Goal: Transaction & Acquisition: Purchase product/service

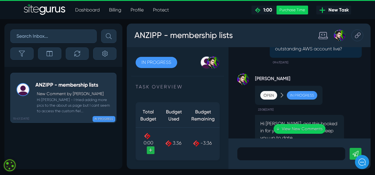
scroll to position [-459, 0]
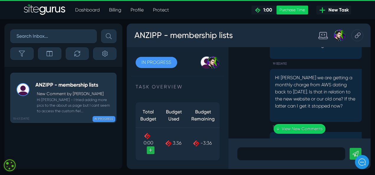
scroll to position [-45, 0]
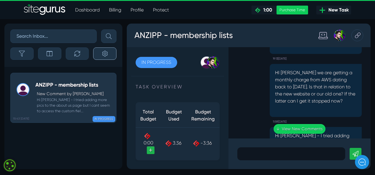
click at [108, 54] on button "button" at bounding box center [104, 53] width 23 height 12
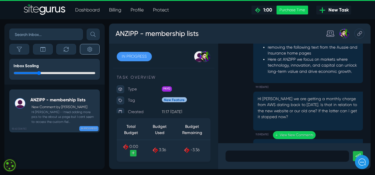
scroll to position [-45, 0]
type input "0.8"
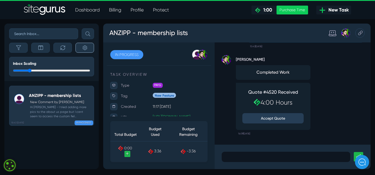
scroll to position [0, 0]
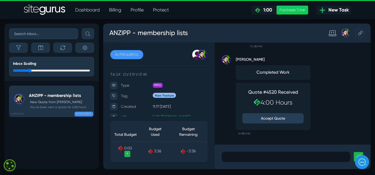
click at [64, 107] on small "You've been sent a quote for 4:00 hours" at bounding box center [57, 107] width 57 height 4
click at [324, 144] on button "Accept Quote" at bounding box center [315, 142] width 77 height 13
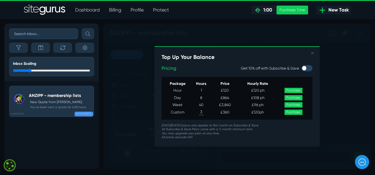
click at [365, 61] on link "✕" at bounding box center [364, 60] width 5 height 9
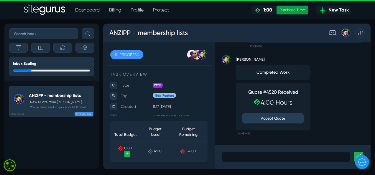
click at [296, 11] on div "Purchase Time" at bounding box center [292, 10] width 32 height 9
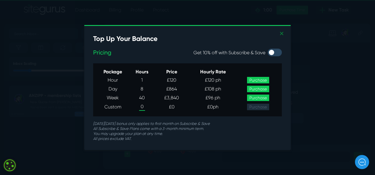
click at [283, 31] on link "✕" at bounding box center [281, 33] width 5 height 9
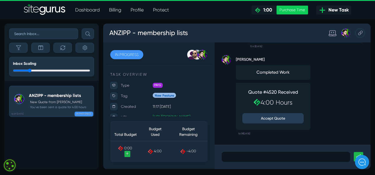
click at [315, 145] on div "Quote #4520 Received 4:00 Hours Accept Quote" at bounding box center [315, 127] width 83 height 48
click at [314, 142] on div "Quote #4520 Received 4:00 Hours Accept Quote" at bounding box center [315, 127] width 83 height 48
click at [325, 144] on div "Quote #4520 Received 4:00 Hours Accept Quote" at bounding box center [315, 127] width 83 height 48
click at [322, 143] on div "Quote #4520 Received 4:00 Hours Accept Quote" at bounding box center [315, 127] width 83 height 48
click at [59, 103] on p "New Quote from [PERSON_NAME]" at bounding box center [58, 102] width 56 height 5
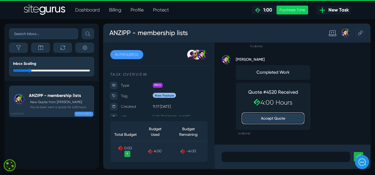
click at [323, 144] on button "Accept Quote" at bounding box center [315, 142] width 77 height 13
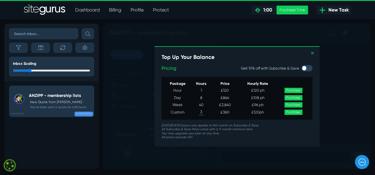
click at [343, 135] on link "Purchase" at bounding box center [341, 134] width 22 height 6
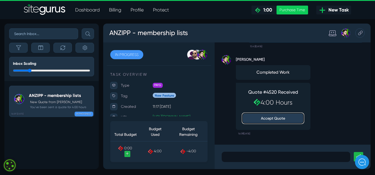
click at [320, 143] on button "Accept Quote" at bounding box center [315, 142] width 77 height 13
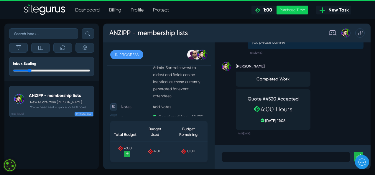
scroll to position [122, 0]
